Goal: Check status: Check status

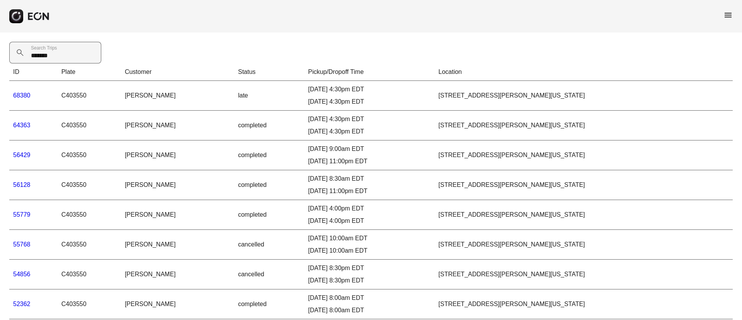
click at [14, 55] on Trips "*******" at bounding box center [55, 53] width 92 height 22
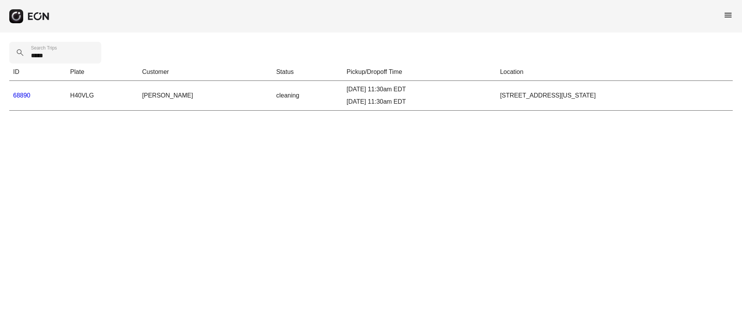
type Trips "*****"
click at [20, 95] on link "68890" at bounding box center [21, 95] width 17 height 7
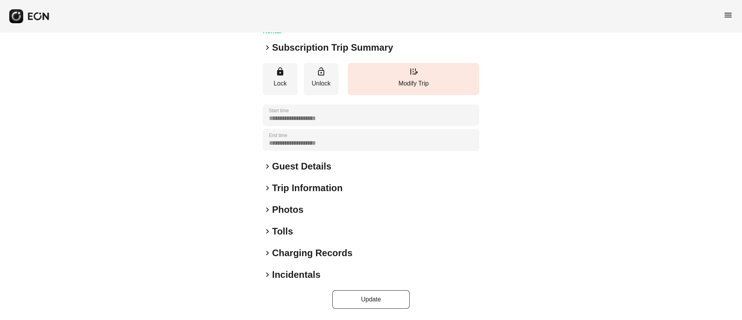
click at [322, 206] on div "keyboard_arrow_right Photos" at bounding box center [371, 209] width 216 height 12
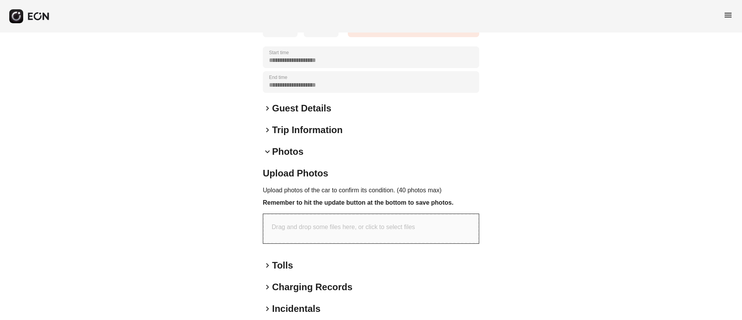
scroll to position [189, 0]
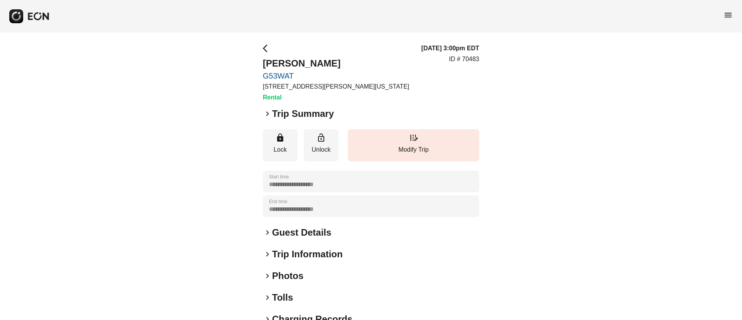
drag, startPoint x: 305, startPoint y: 278, endPoint x: 360, endPoint y: 210, distance: 87.2
click at [306, 278] on div "keyboard_arrow_right Photos" at bounding box center [371, 275] width 216 height 12
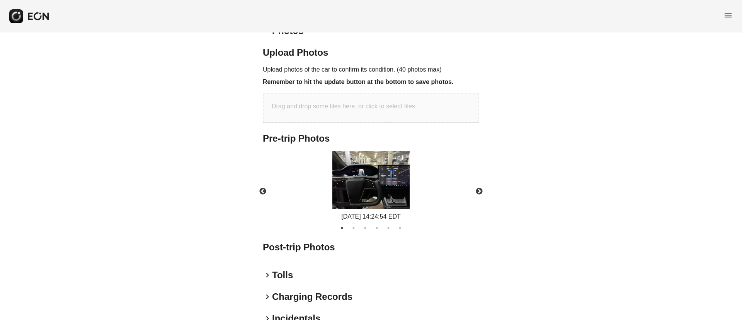
scroll to position [288, 0]
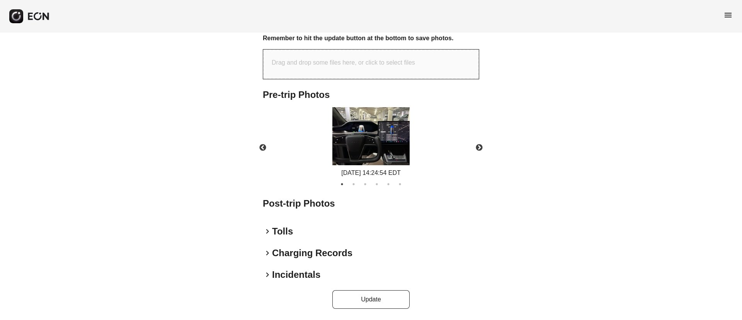
click at [349, 148] on img at bounding box center [370, 136] width 77 height 58
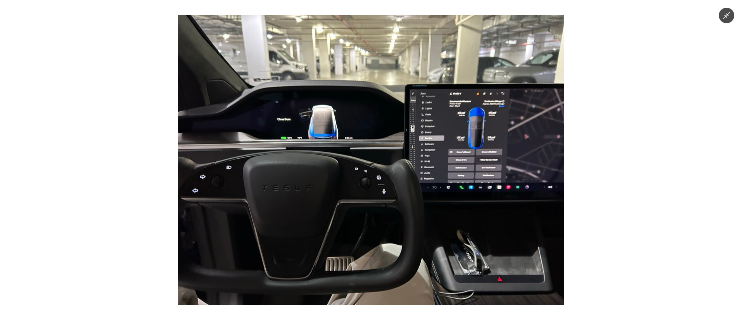
click at [349, 148] on img at bounding box center [371, 160] width 387 height 290
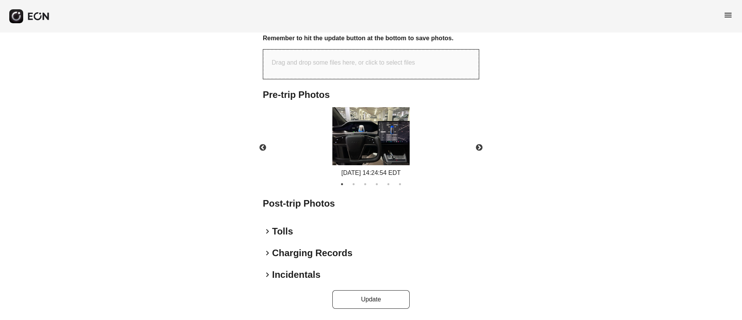
click at [380, 149] on img at bounding box center [370, 136] width 77 height 58
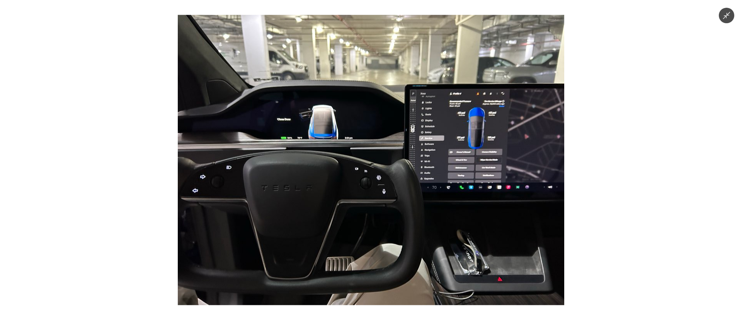
click at [380, 149] on img at bounding box center [371, 160] width 387 height 290
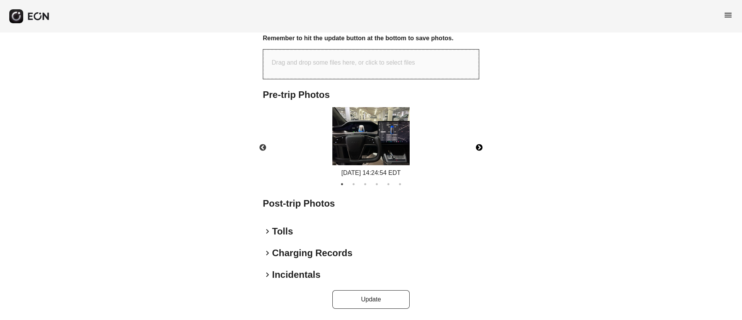
click at [482, 148] on button "Next" at bounding box center [479, 147] width 27 height 27
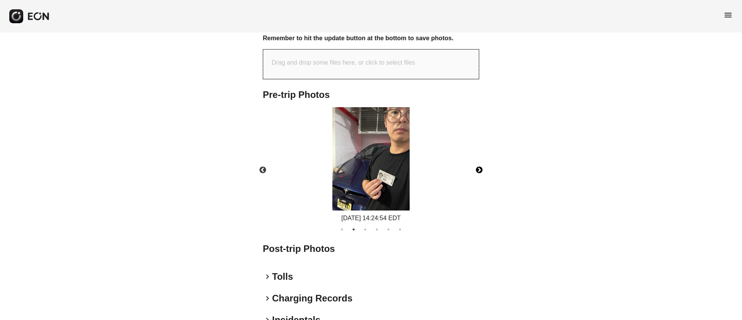
click at [388, 162] on img at bounding box center [370, 158] width 77 height 103
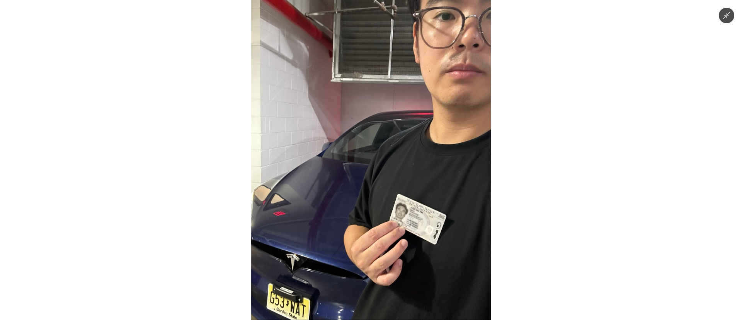
click at [388, 162] on img at bounding box center [371, 160] width 240 height 320
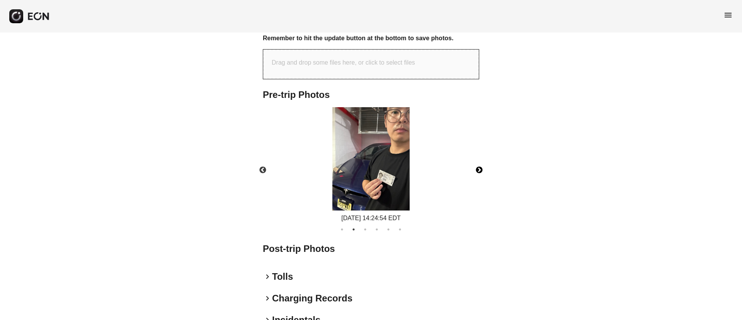
click at [479, 170] on button "Next" at bounding box center [479, 170] width 27 height 27
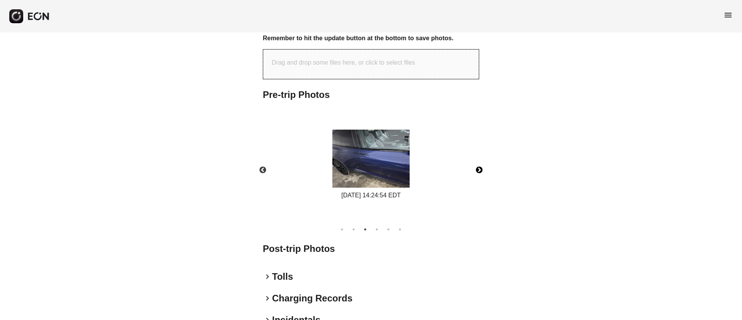
click at [479, 170] on button "Next" at bounding box center [479, 170] width 27 height 27
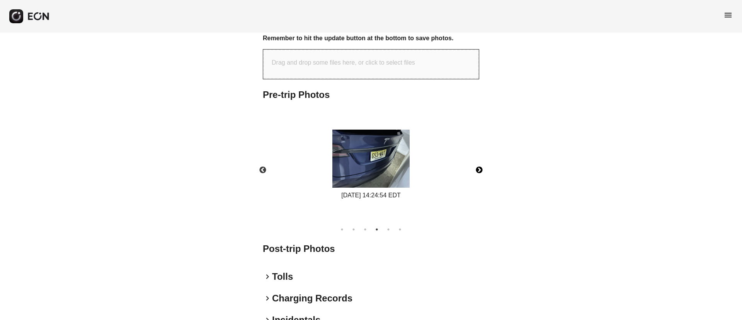
click at [479, 170] on button "Next" at bounding box center [479, 170] width 27 height 27
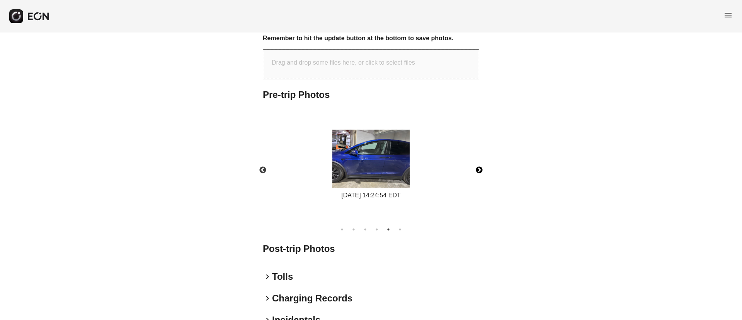
click at [363, 162] on img at bounding box center [370, 159] width 77 height 58
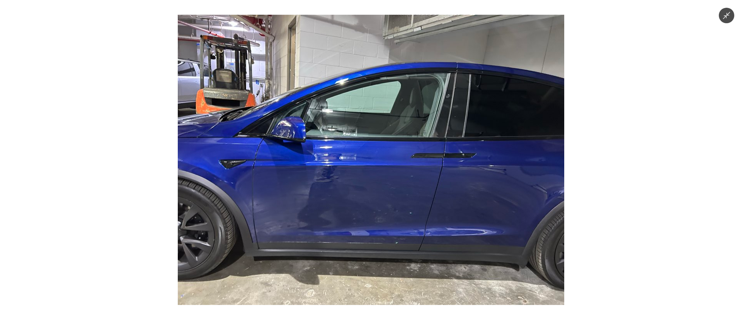
click at [362, 162] on img at bounding box center [371, 160] width 387 height 290
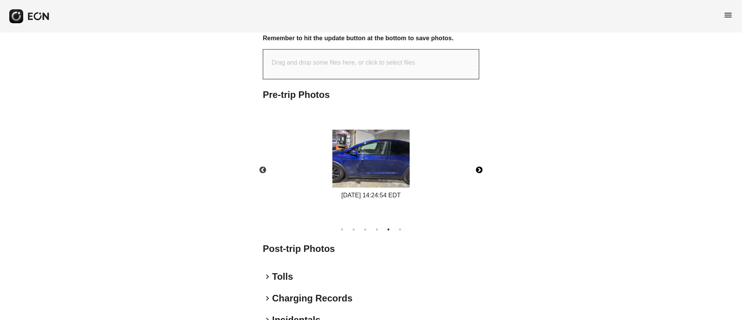
click at [482, 170] on button "Next" at bounding box center [479, 170] width 27 height 27
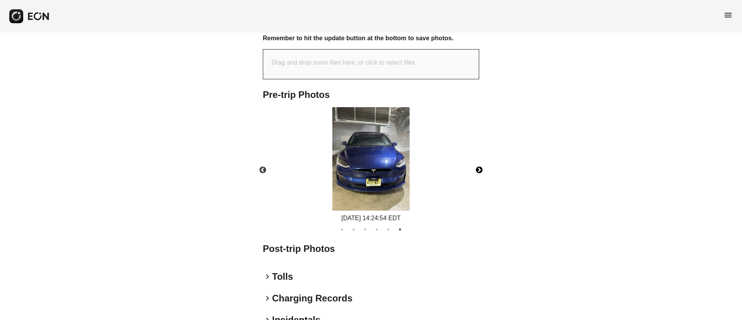
click at [377, 170] on img at bounding box center [370, 158] width 77 height 103
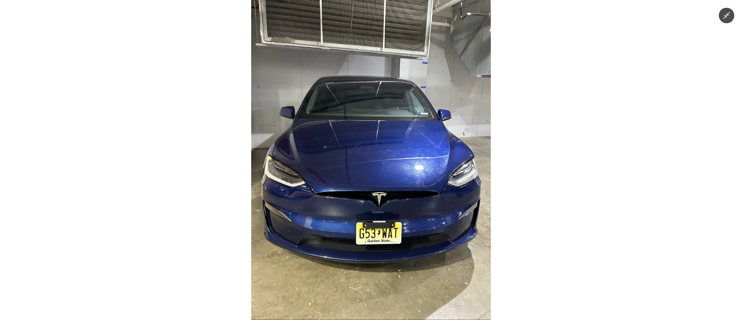
click at [377, 170] on img at bounding box center [371, 160] width 240 height 320
